Goal: Information Seeking & Learning: Learn about a topic

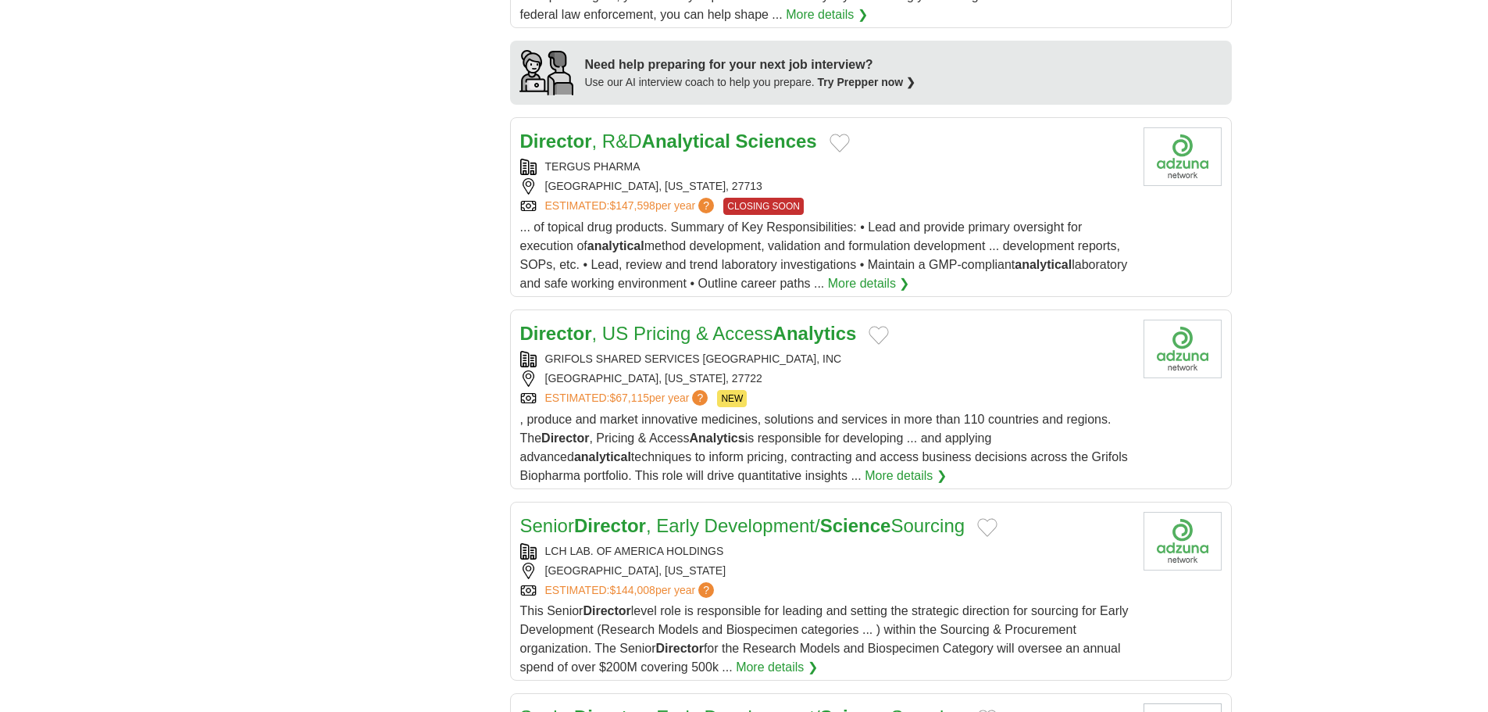
scroll to position [1484, 0]
click at [613, 151] on link "Director , R&D Analytical Sciences" at bounding box center [668, 140] width 297 height 21
click at [584, 174] on div "TERGUS PHARMA" at bounding box center [825, 166] width 611 height 16
click at [910, 292] on link "More details ❯" at bounding box center [869, 282] width 82 height 19
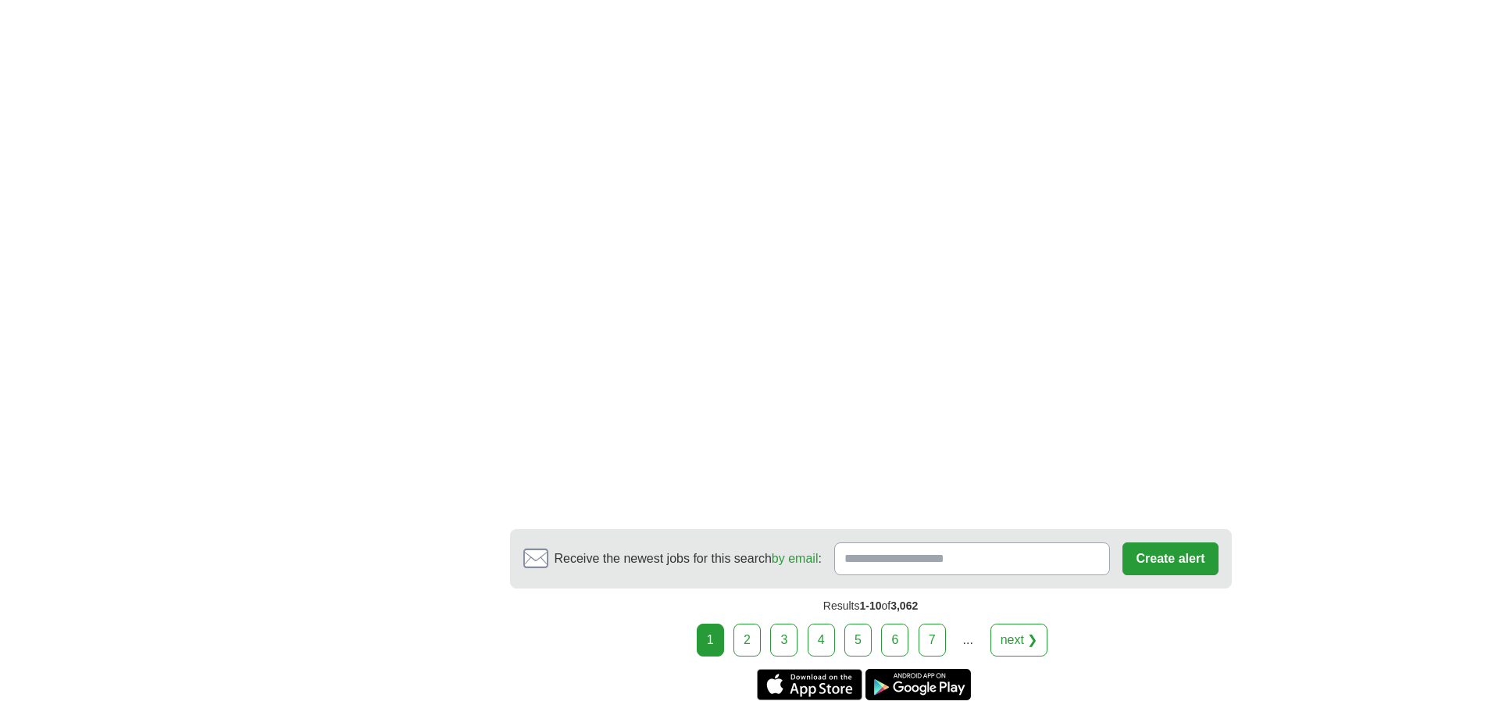
scroll to position [3125, 0]
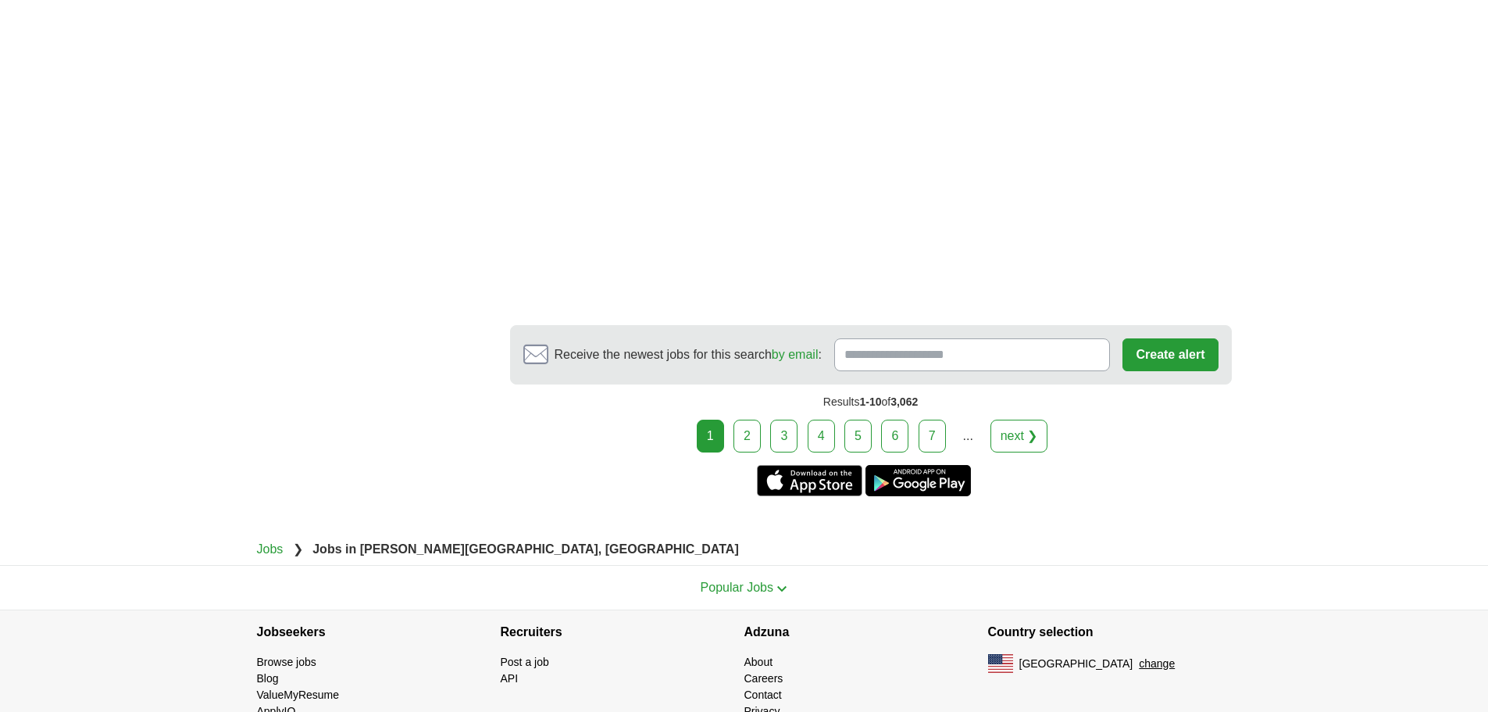
click at [742, 452] on link "2" at bounding box center [747, 436] width 27 height 33
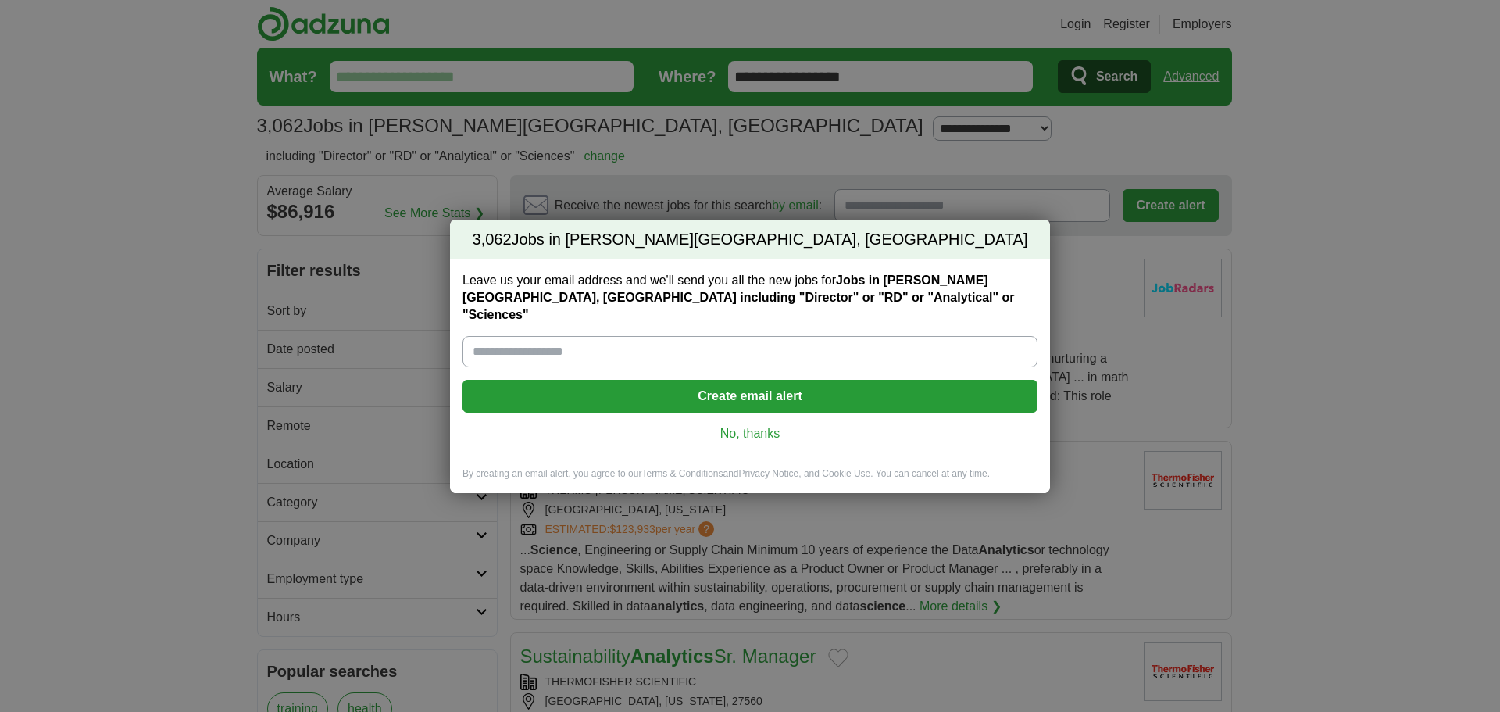
click at [756, 428] on link "No, thanks" at bounding box center [750, 433] width 550 height 17
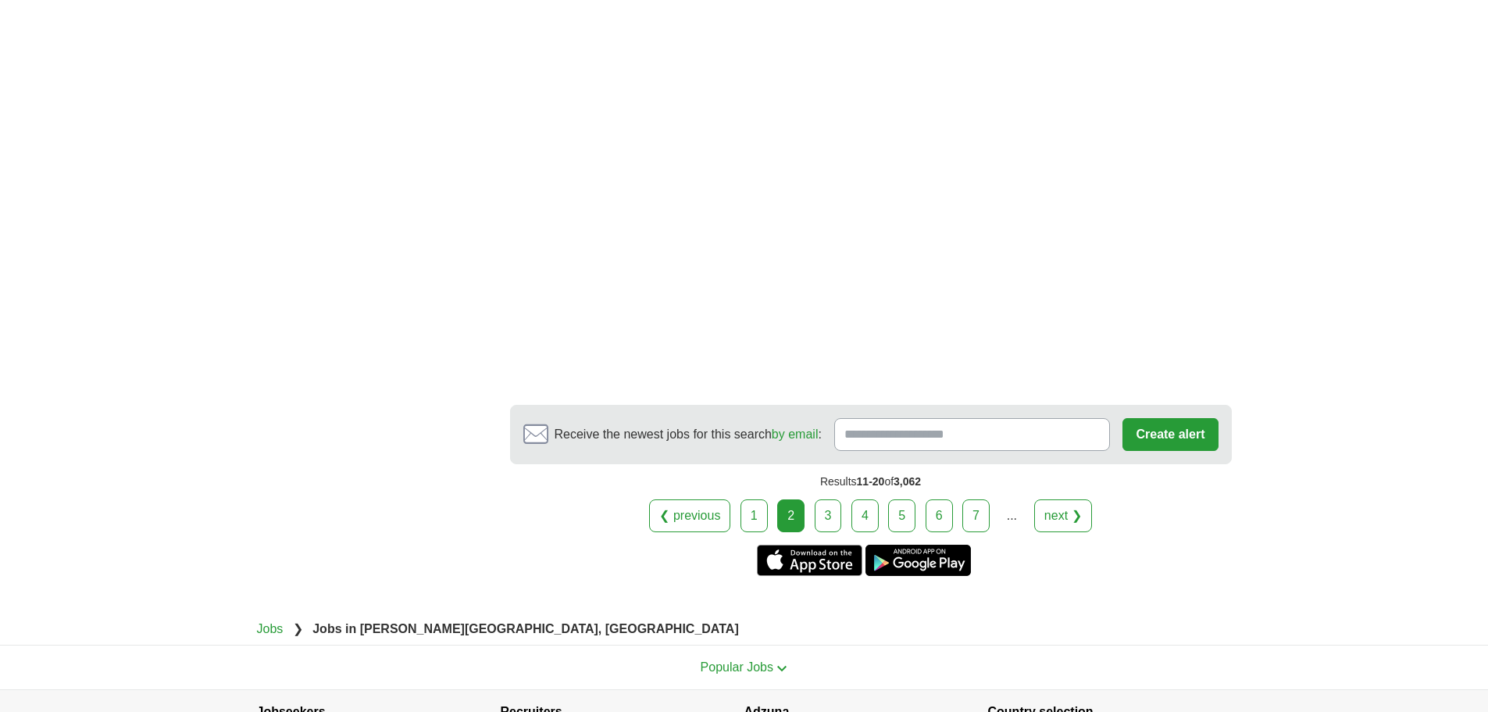
scroll to position [2813, 0]
click at [820, 530] on link "3" at bounding box center [828, 514] width 27 height 33
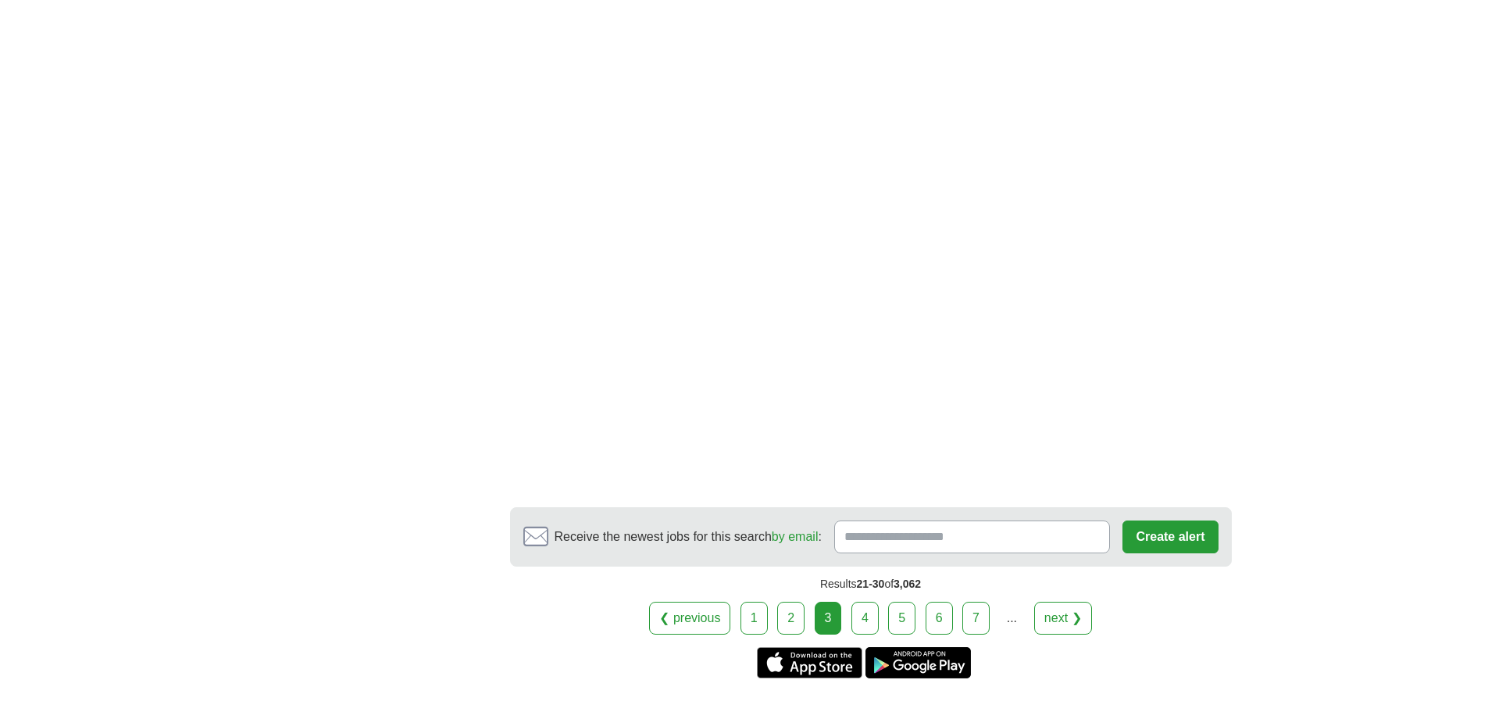
scroll to position [3125, 0]
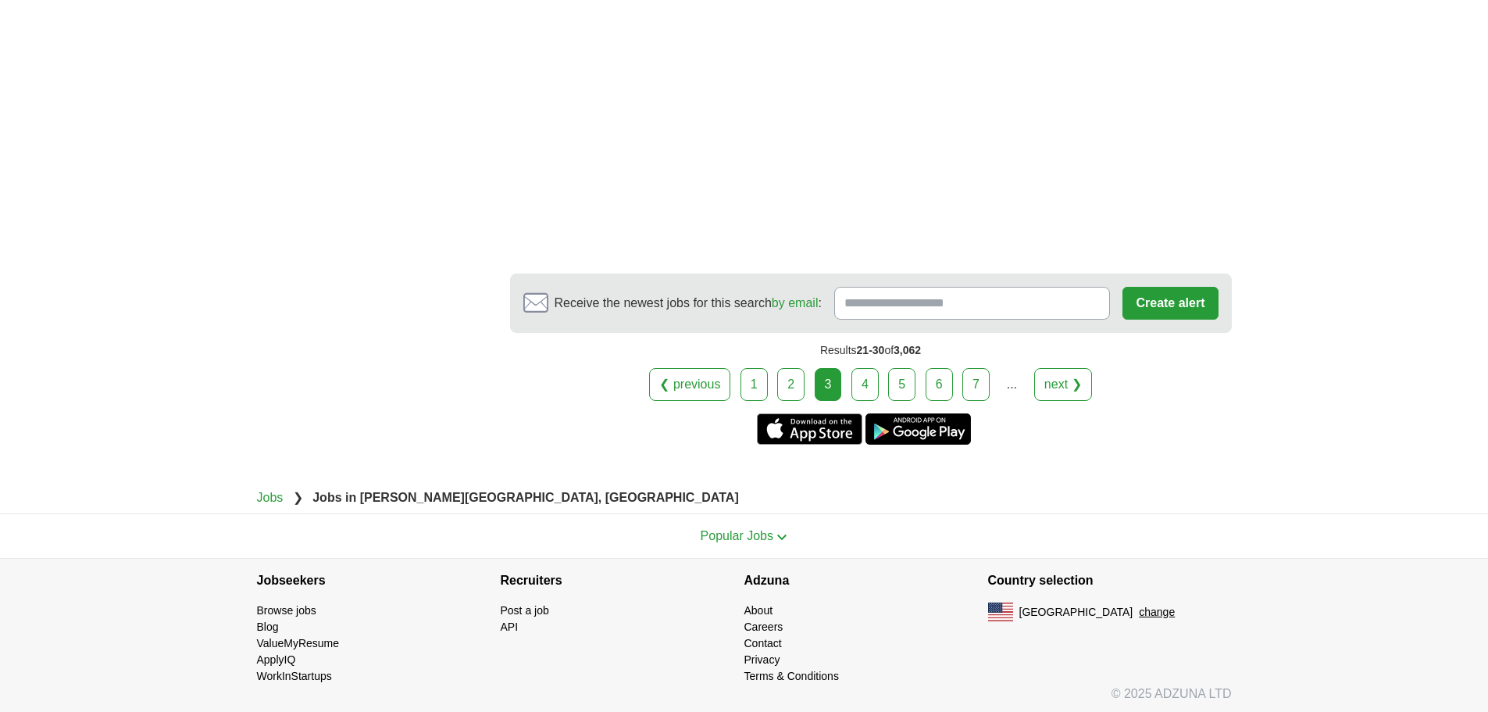
click at [870, 401] on link "4" at bounding box center [865, 384] width 27 height 33
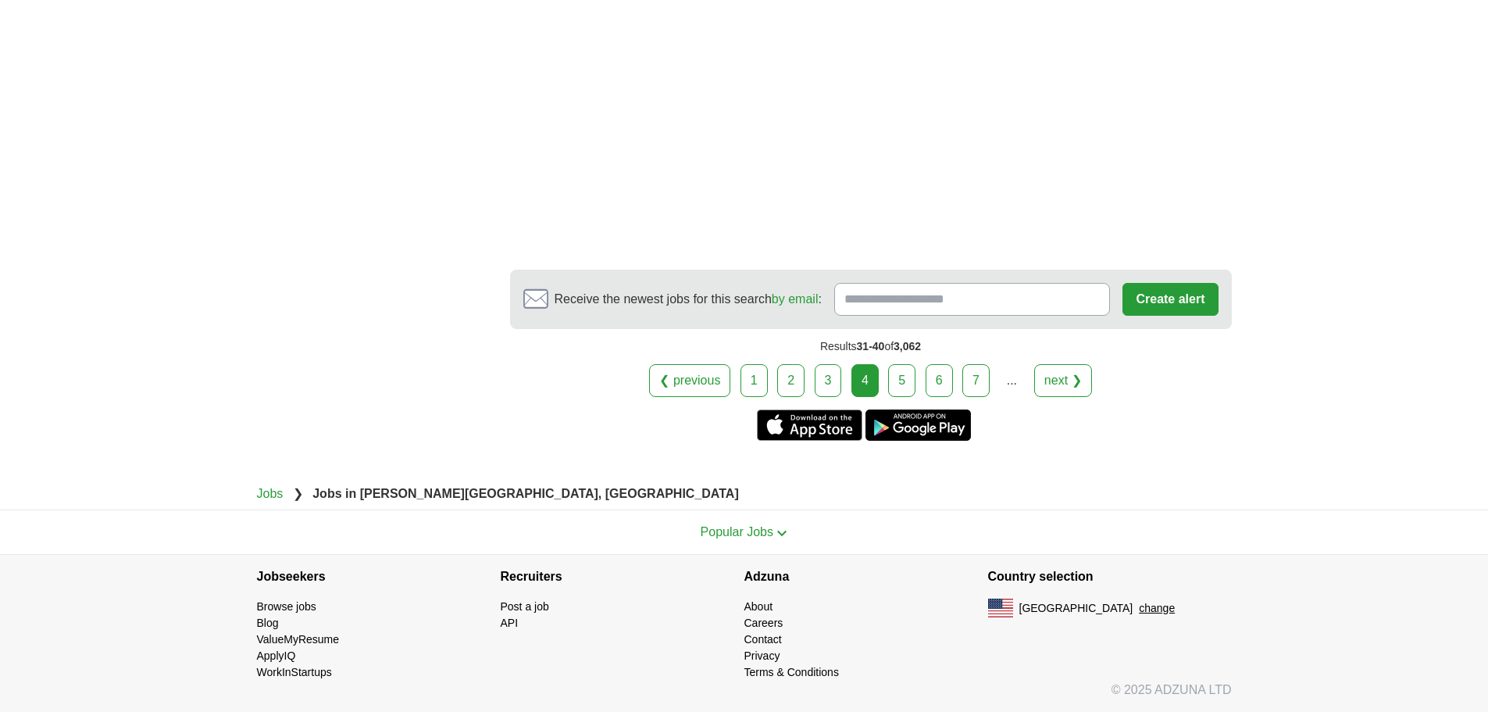
scroll to position [3281, 0]
click at [909, 373] on link "5" at bounding box center [901, 380] width 27 height 33
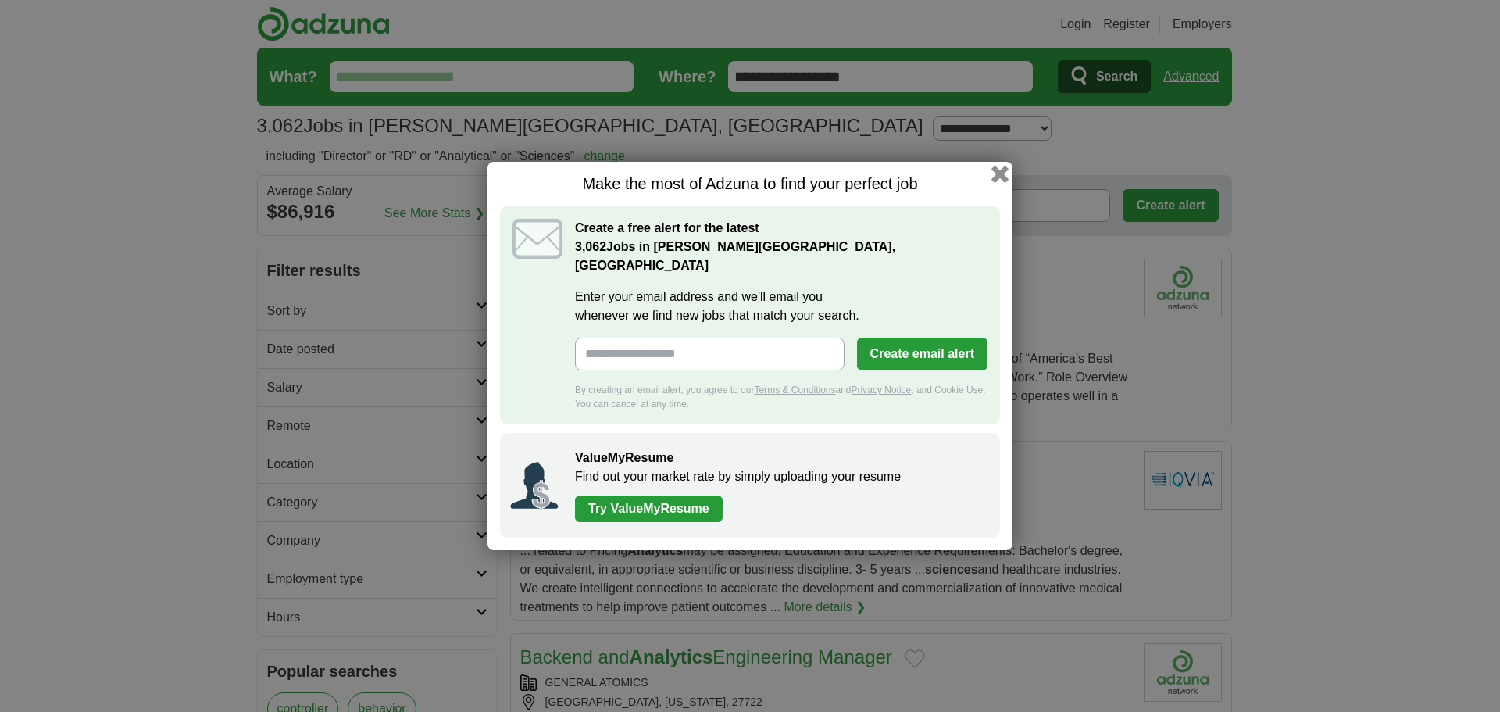
click at [1009, 168] on button "button" at bounding box center [999, 174] width 17 height 17
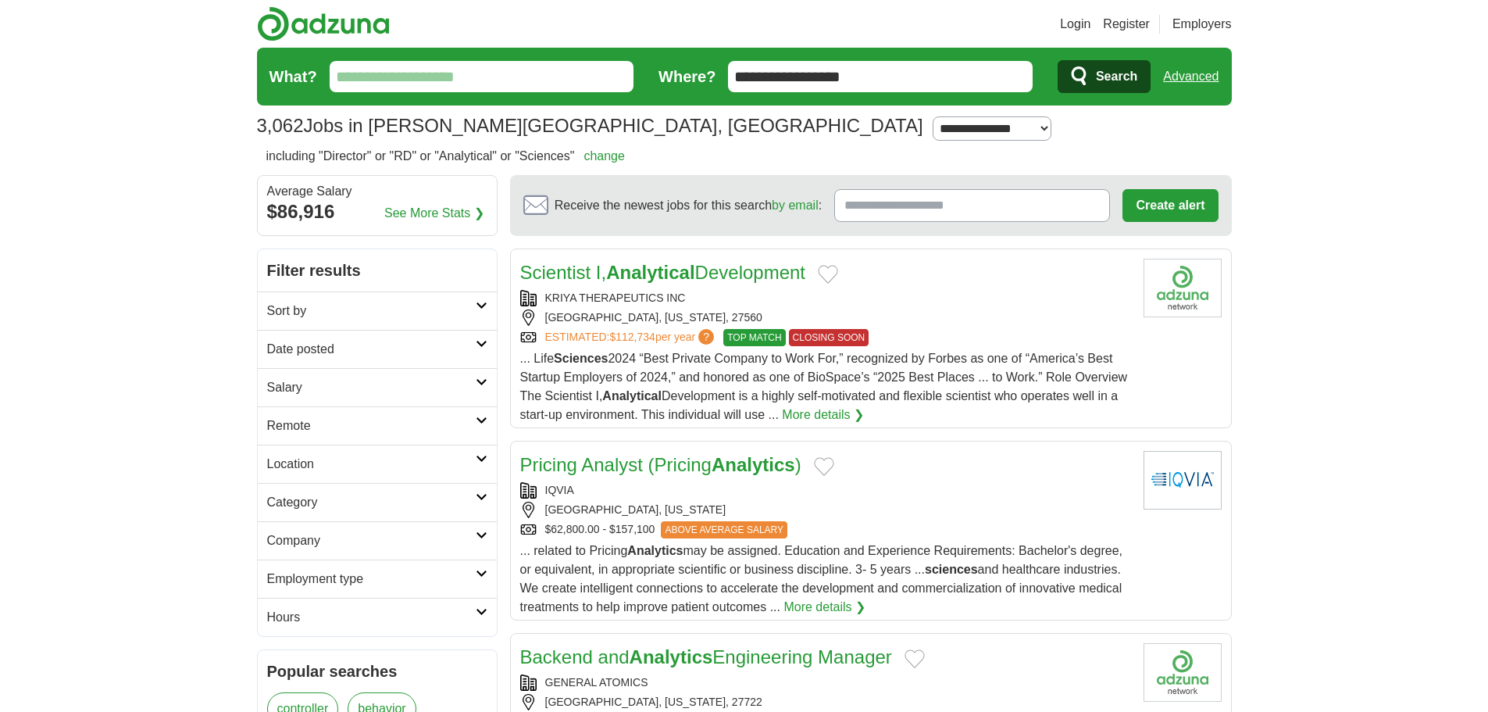
drag, startPoint x: 852, startPoint y: 80, endPoint x: 656, endPoint y: 70, distance: 197.1
click at [656, 70] on form "**********" at bounding box center [744, 77] width 975 height 58
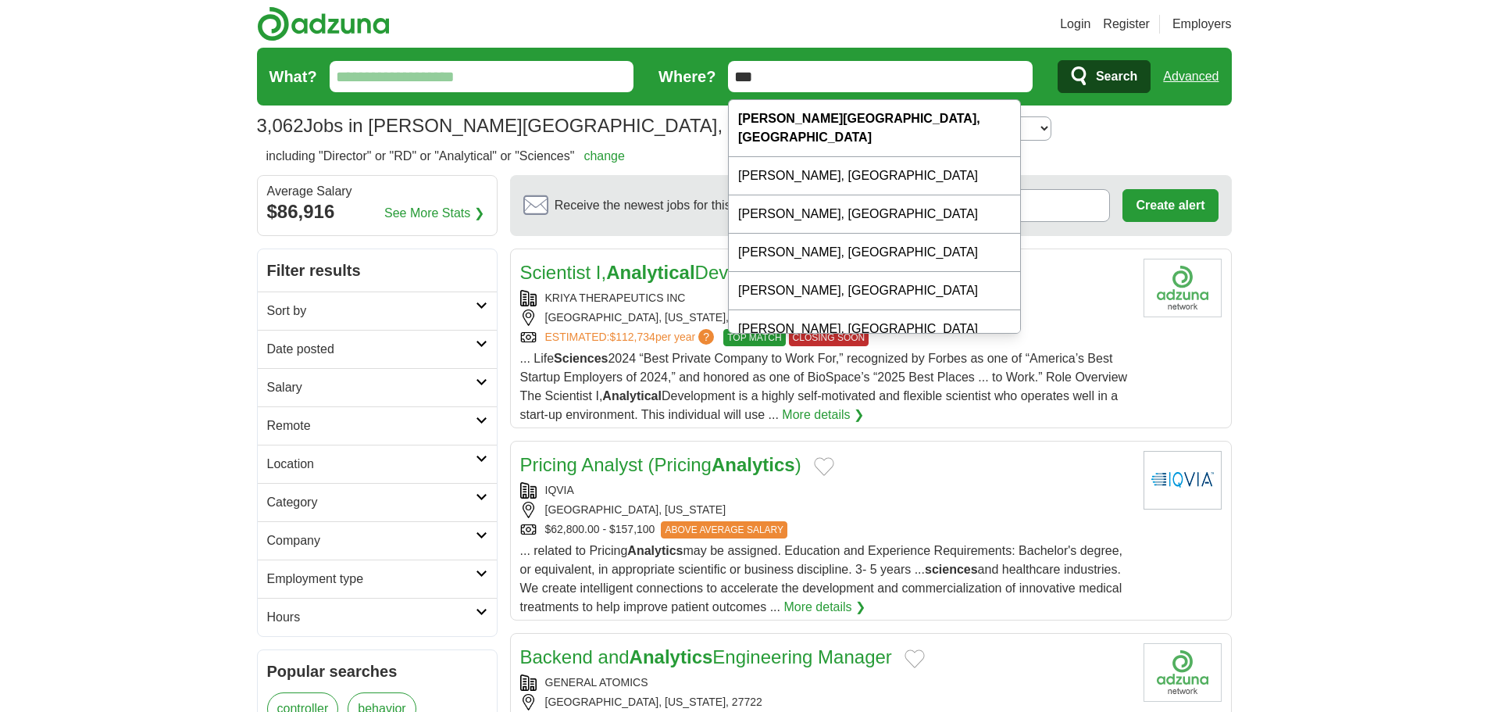
type input "**"
click at [1058, 60] on button "Search" at bounding box center [1104, 76] width 93 height 33
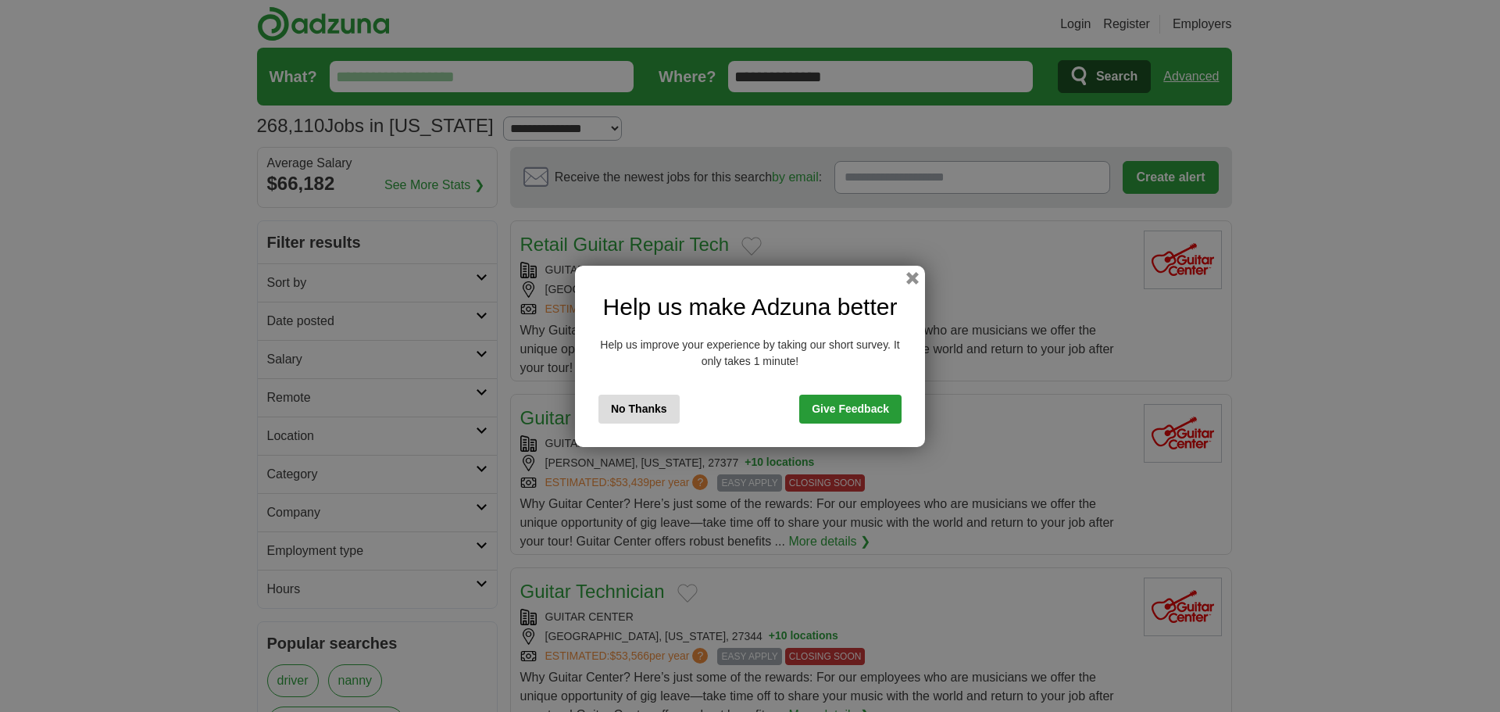
click at [820, 410] on link "Give Feedback" at bounding box center [850, 409] width 102 height 29
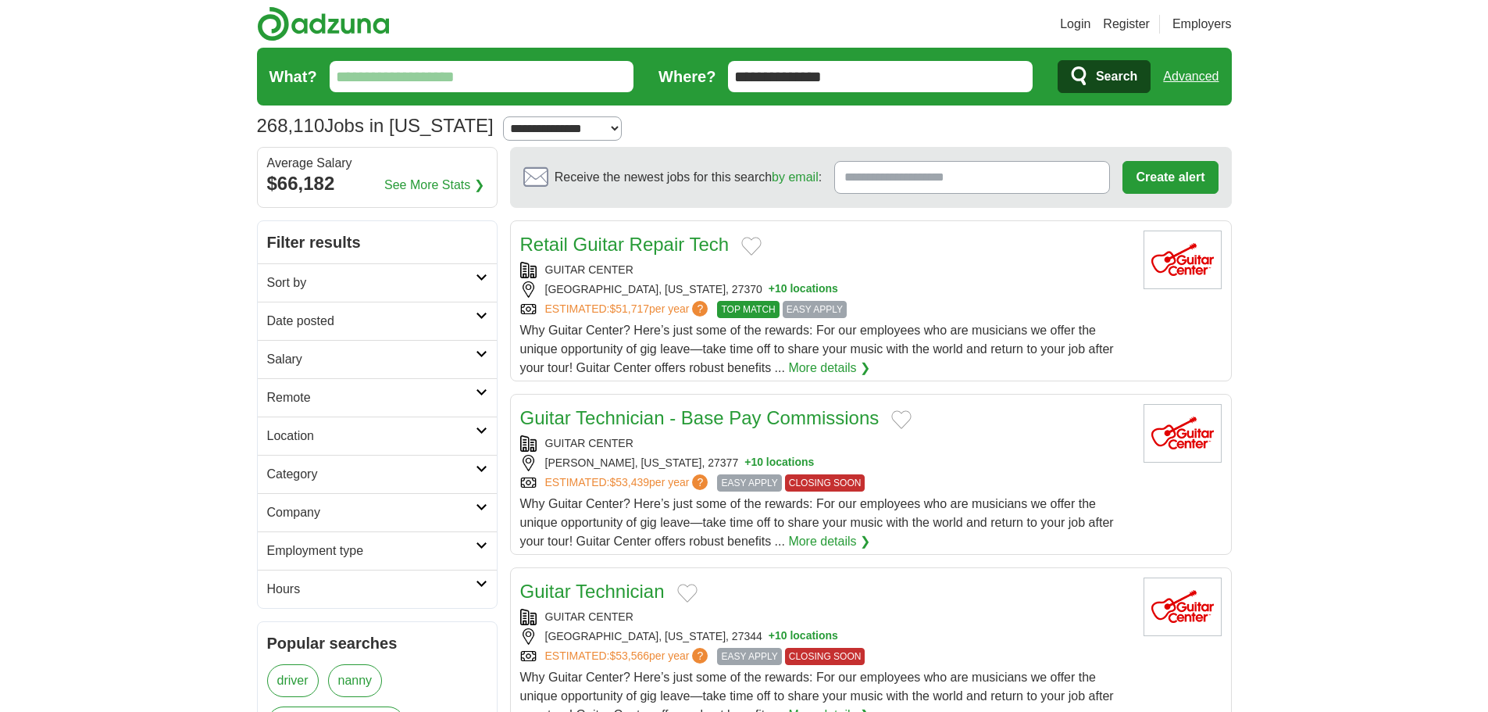
click at [376, 81] on input "What?" at bounding box center [482, 76] width 305 height 31
type input "**********"
click at [1058, 60] on button "Search" at bounding box center [1104, 76] width 93 height 33
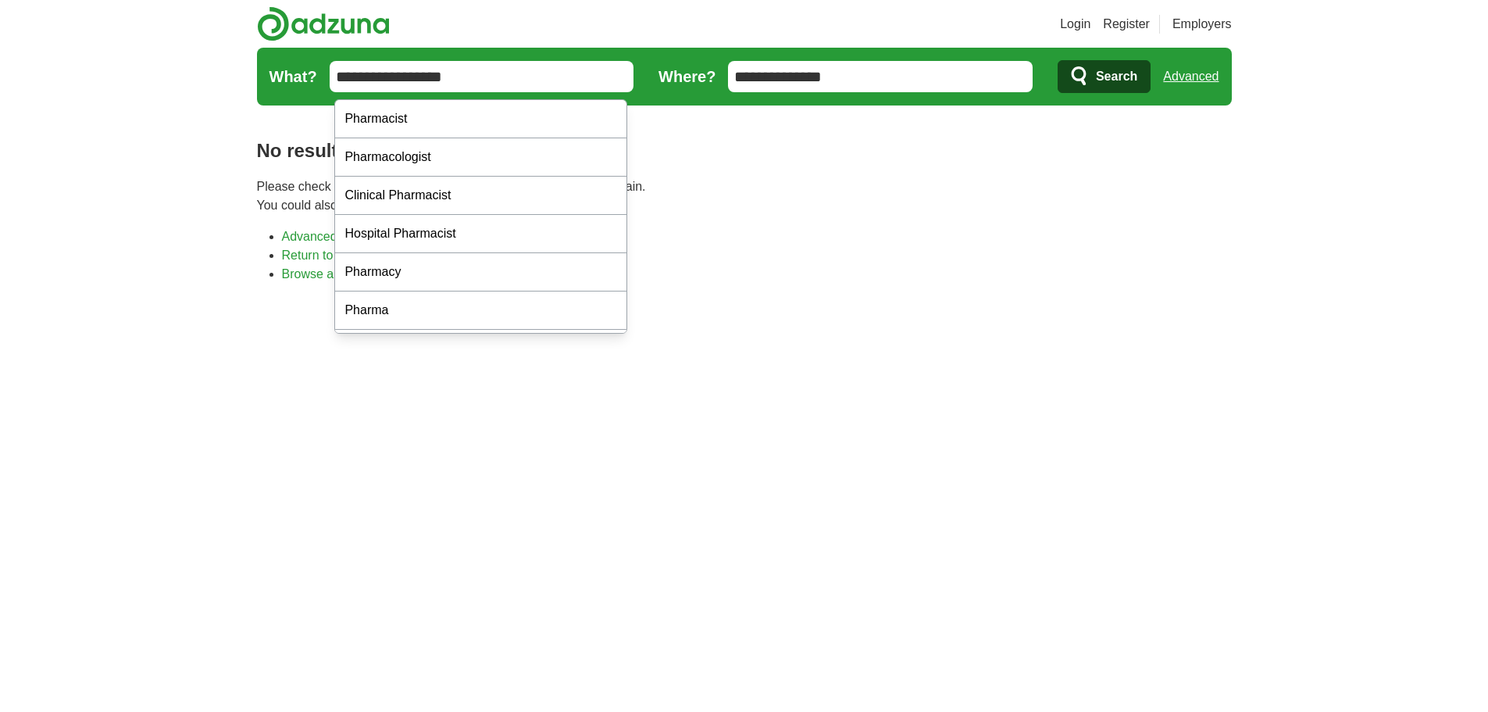
click at [409, 75] on input "**********" at bounding box center [482, 76] width 305 height 31
type input "**********"
click at [1058, 60] on button "Search" at bounding box center [1104, 76] width 93 height 33
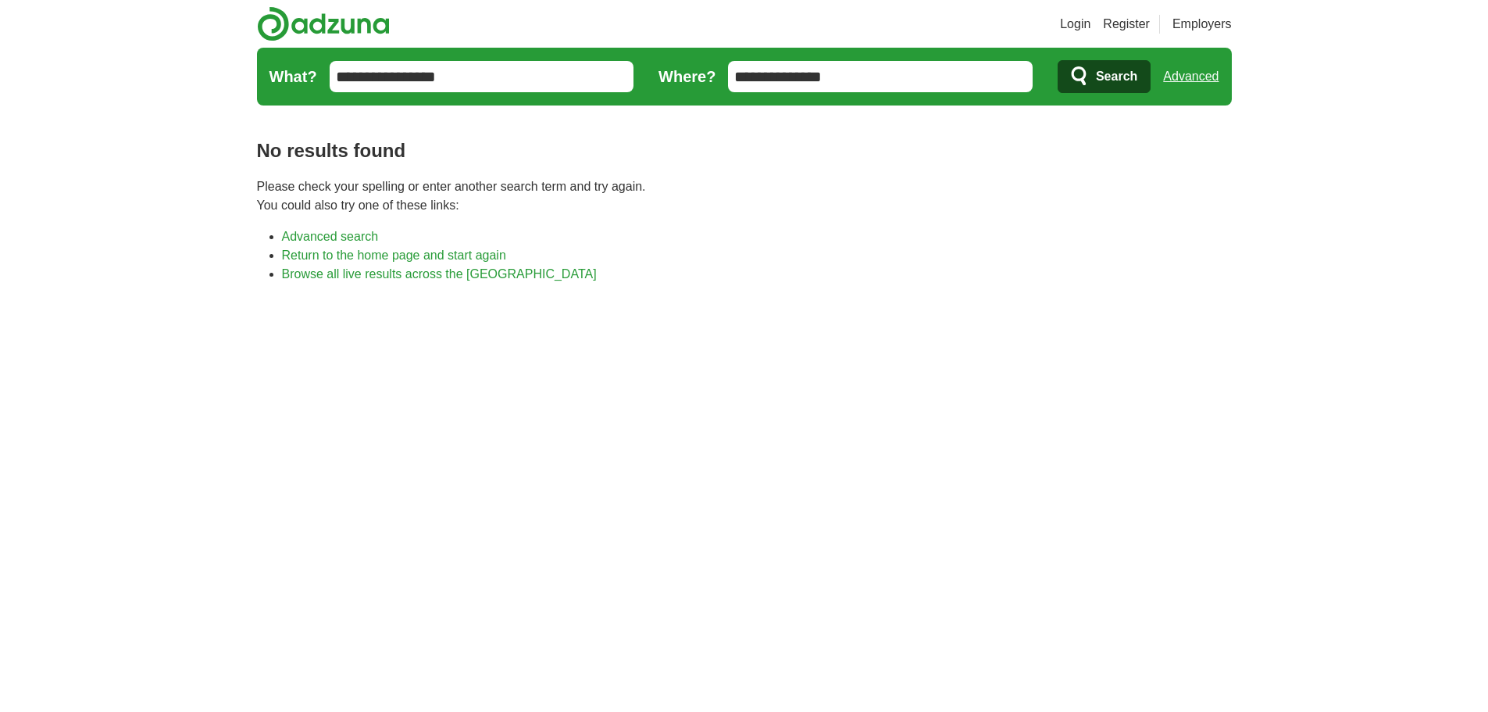
scroll to position [313, 0]
